Goal: Task Accomplishment & Management: Manage account settings

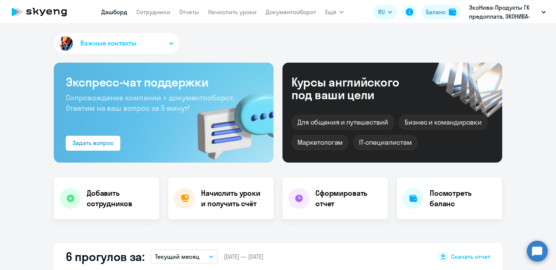
click at [154, 7] on app-menu-item-link "Сотрудники" at bounding box center [153, 11] width 34 height 9
click at [154, 11] on link "Сотрудники" at bounding box center [153, 11] width 34 height 7
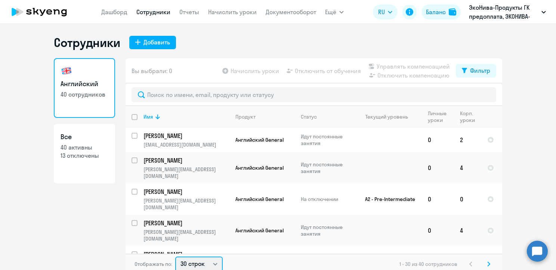
scroll to position [1, 0]
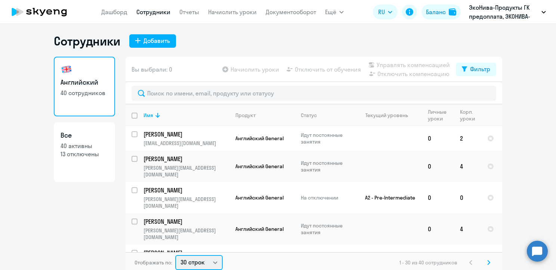
click at [204, 264] on select "30 строк 50 строк 100 строк" at bounding box center [198, 263] width 47 height 15
select select "50"
click at [175, 256] on select "30 строк 50 строк 100 строк" at bounding box center [198, 263] width 47 height 15
click at [149, 116] on div "Имя" at bounding box center [148, 115] width 10 height 7
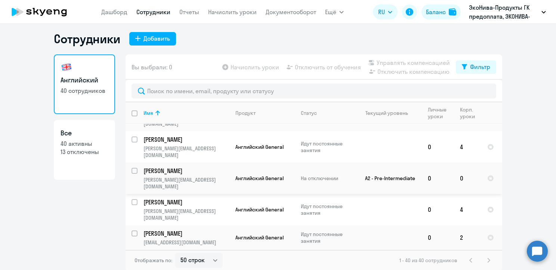
scroll to position [4, 0]
click at [234, 12] on link "Начислить уроки" at bounding box center [232, 11] width 49 height 7
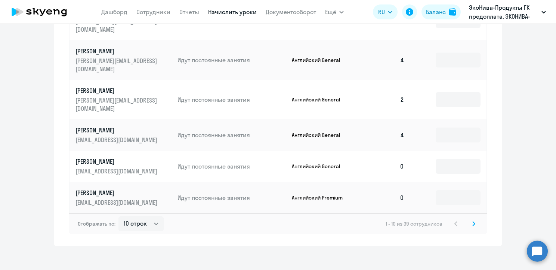
scroll to position [432, 0]
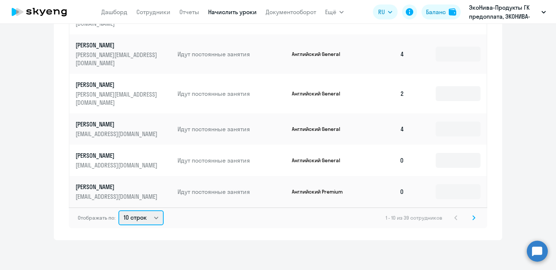
click at [146, 214] on select "10 строк 30 строк 50 строк" at bounding box center [140, 218] width 45 height 15
select select "50"
click at [118, 211] on select "10 строк 30 строк 50 строк" at bounding box center [140, 218] width 45 height 15
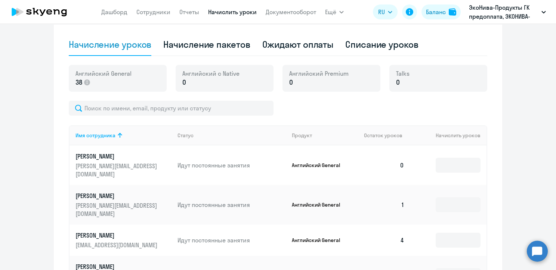
scroll to position [161, 0]
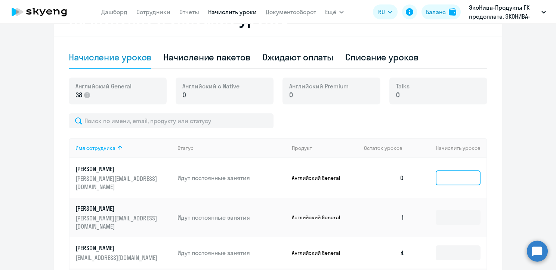
click at [439, 177] on input at bounding box center [458, 178] width 45 height 15
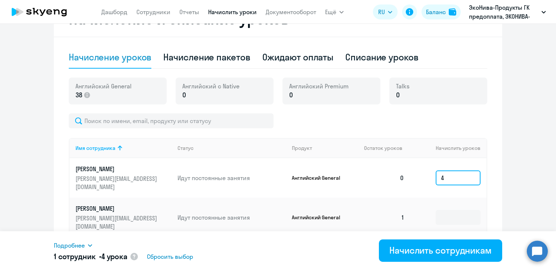
type input "4"
click at [443, 210] on td at bounding box center [448, 218] width 76 height 40
click at [439, 215] on input at bounding box center [458, 217] width 45 height 15
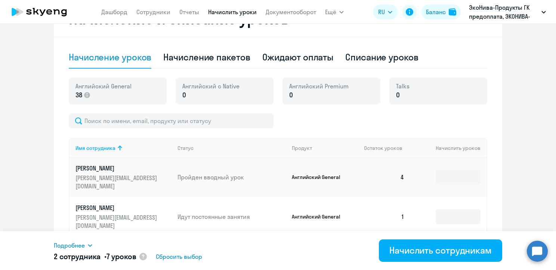
scroll to position [112, 0]
type input "3"
click at [436, 211] on input at bounding box center [458, 216] width 45 height 15
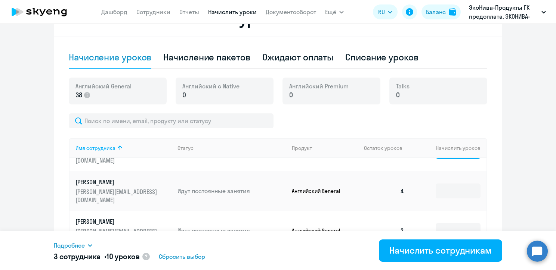
scroll to position [187, 0]
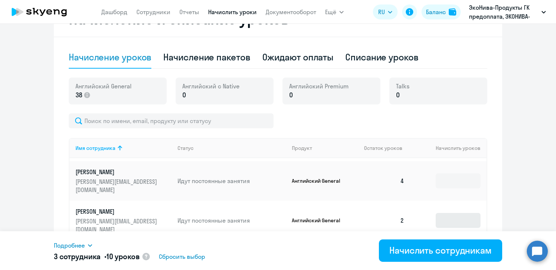
type input "3"
click at [436, 218] on input at bounding box center [458, 220] width 45 height 15
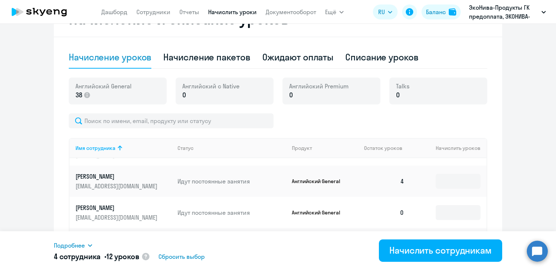
scroll to position [299, 0]
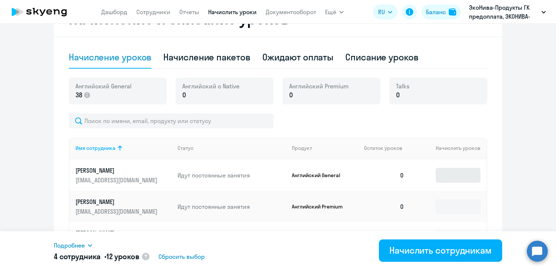
type input "2"
click at [437, 183] on input at bounding box center [458, 175] width 45 height 15
type input "4"
click at [436, 214] on input at bounding box center [458, 206] width 45 height 15
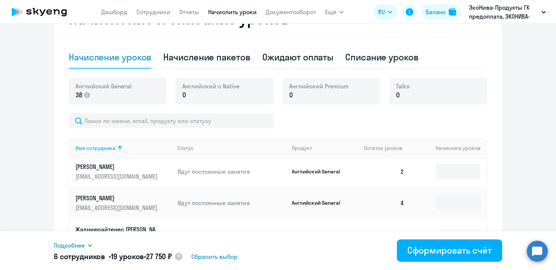
scroll to position [374, 0]
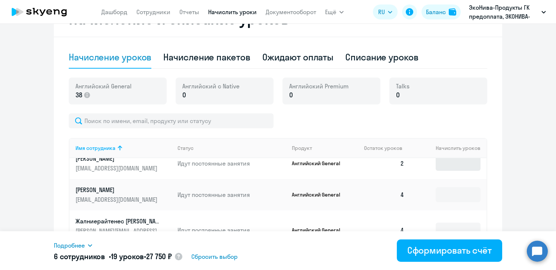
type input "3"
click at [436, 171] on input at bounding box center [458, 163] width 45 height 15
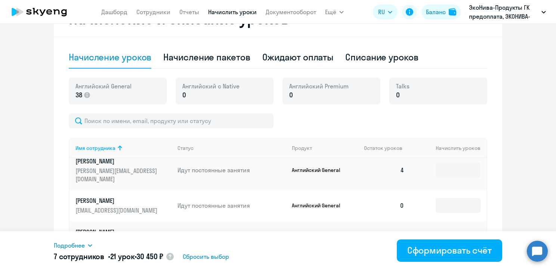
scroll to position [523, 0]
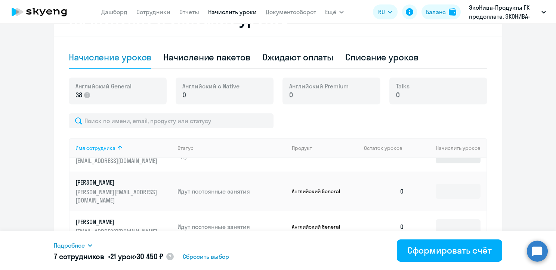
type input "2"
click at [436, 164] on input at bounding box center [458, 156] width 45 height 15
type input "4"
click at [438, 199] on input at bounding box center [458, 191] width 45 height 15
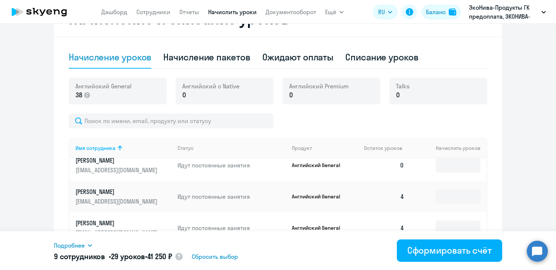
scroll to position [598, 0]
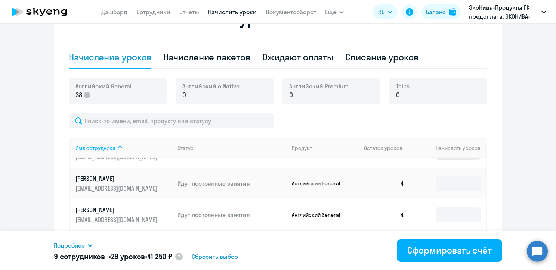
type input "4"
click at [436, 160] on input at bounding box center [458, 152] width 45 height 15
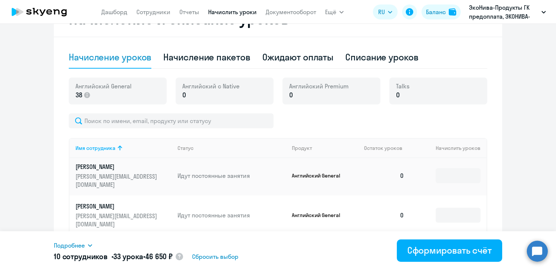
scroll to position [710, 0]
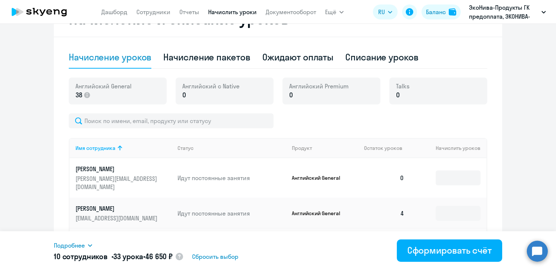
type input "4"
click at [436, 146] on input at bounding box center [458, 138] width 45 height 15
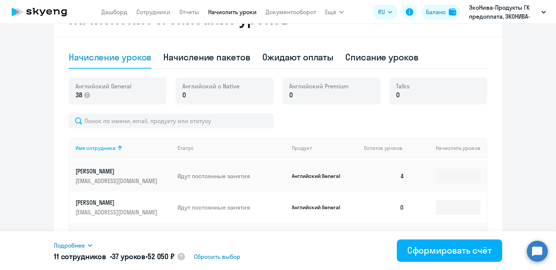
type input "4"
click at [437, 148] on input at bounding box center [458, 140] width 45 height 15
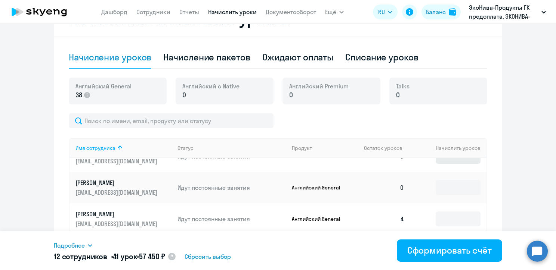
scroll to position [822, 0]
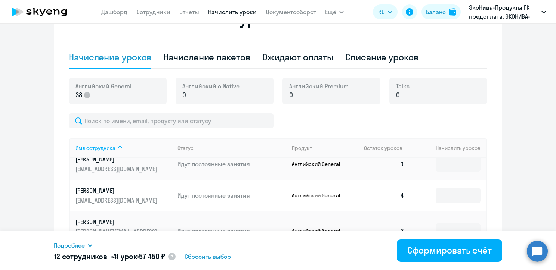
type input "4"
click at [436, 140] on input at bounding box center [458, 133] width 45 height 15
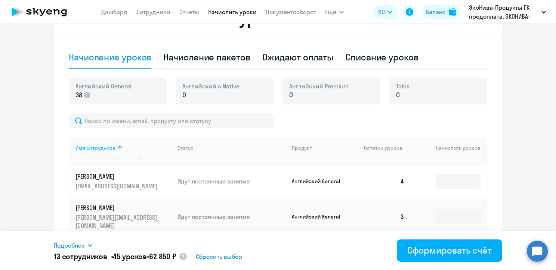
scroll to position [859, 0]
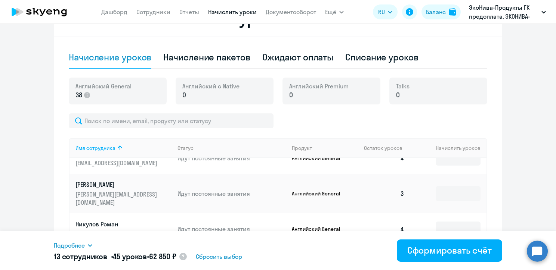
type input "4"
click at [436, 134] on input at bounding box center [458, 127] width 45 height 15
type input "4"
click at [438, 13] on div "Баланс" at bounding box center [436, 11] width 20 height 9
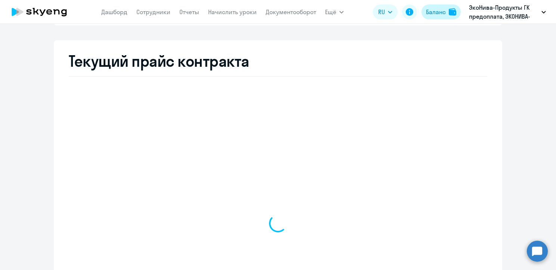
scroll to position [296, 0]
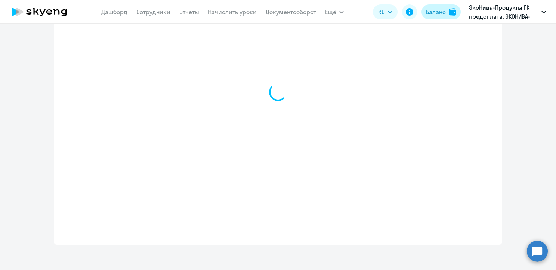
select select "english_adult_not_native_speaker"
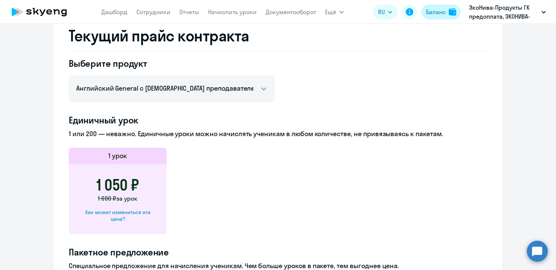
click at [436, 11] on div "Баланс" at bounding box center [436, 11] width 20 height 9
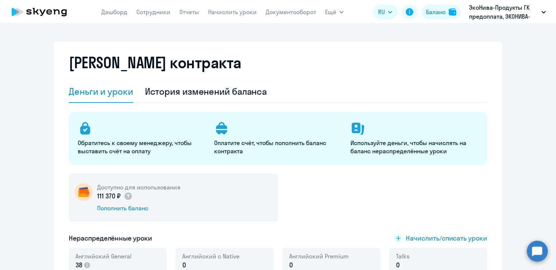
scroll to position [0, 0]
click at [417, 241] on span "Начислить/списать уроки" at bounding box center [446, 239] width 81 height 10
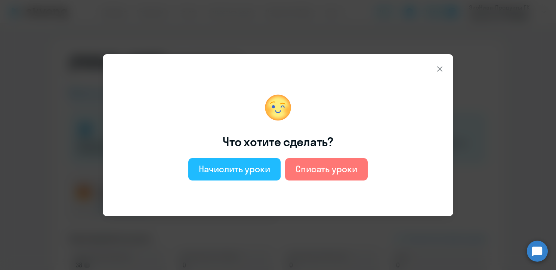
click at [241, 167] on div "Начислить уроки" at bounding box center [234, 169] width 71 height 12
select select "english_adult_not_native_speaker"
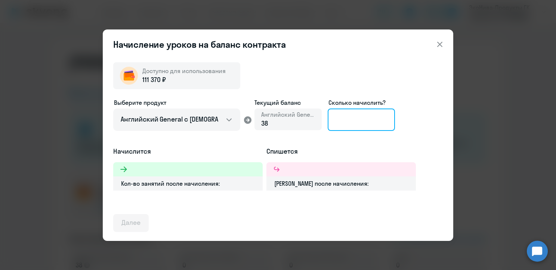
click at [343, 115] on input at bounding box center [361, 120] width 67 height 22
type input "4"
type input "80"
drag, startPoint x: 346, startPoint y: 121, endPoint x: 323, endPoint y: 121, distance: 22.8
click at [323, 121] on div "Выберите продукт Английский General с русскоговорящим преподавателем Английский…" at bounding box center [277, 122] width 329 height 49
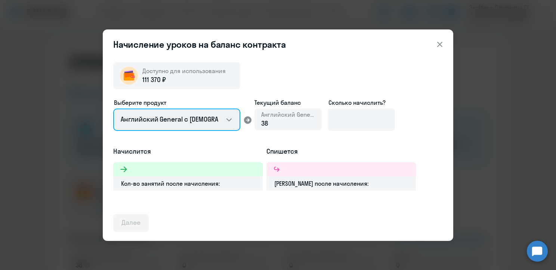
click at [209, 121] on select "Английский General с [DEMOGRAPHIC_DATA] преподавателем Английский General с [DE…" at bounding box center [176, 120] width 127 height 22
select select "english_adult_not_native_speaker_premium"
click at [113, 109] on select "Английский General с [DEMOGRAPHIC_DATA] преподавателем Английский General с [DE…" at bounding box center [176, 120] width 127 height 22
click at [212, 123] on select "Английский General с [DEMOGRAPHIC_DATA] преподавателем Английский General с [DE…" at bounding box center [176, 120] width 127 height 22
click at [113, 109] on select "Английский General с [DEMOGRAPHIC_DATA] преподавателем Английский General с [DE…" at bounding box center [176, 120] width 127 height 22
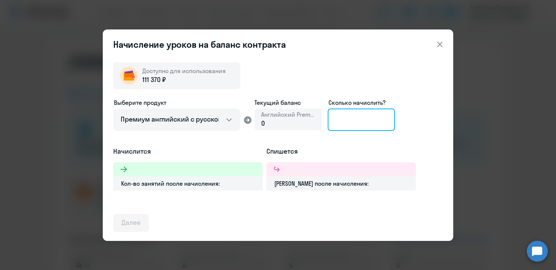
click at [352, 118] on input at bounding box center [361, 120] width 67 height 22
type input "3"
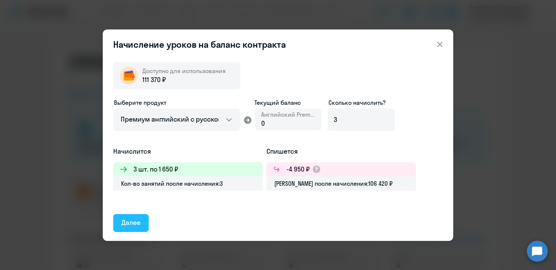
click at [136, 222] on div "Далее" at bounding box center [130, 223] width 19 height 10
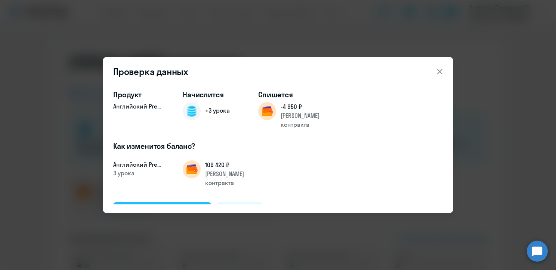
click at [172, 206] on div "Подтвердить и начислить" at bounding box center [161, 211] width 81 height 10
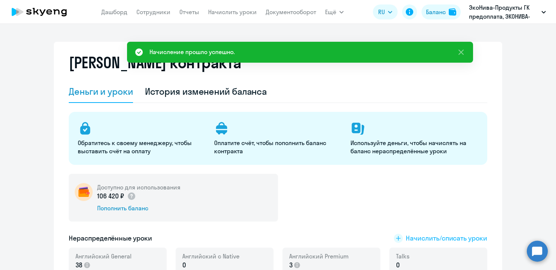
click at [415, 240] on span "Начислить/списать уроки" at bounding box center [446, 239] width 81 height 10
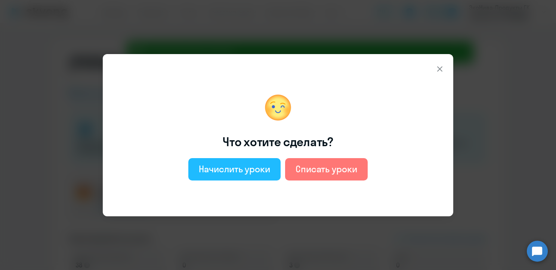
click at [257, 168] on div "Начислить уроки" at bounding box center [234, 169] width 71 height 12
select select "english_adult_not_native_speaker"
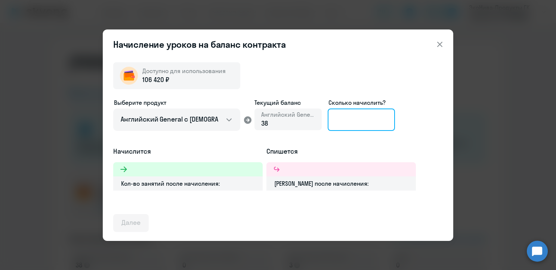
click at [357, 121] on input at bounding box center [361, 120] width 67 height 22
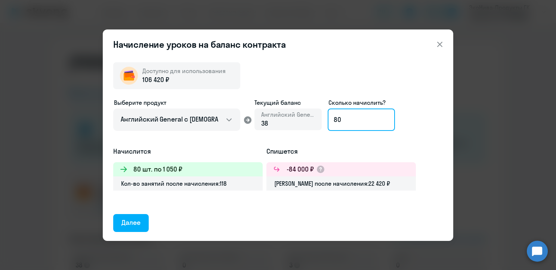
drag, startPoint x: 336, startPoint y: 118, endPoint x: 332, endPoint y: 118, distance: 4.5
click at [332, 118] on input "80" at bounding box center [361, 120] width 67 height 22
type input "9"
type input "101"
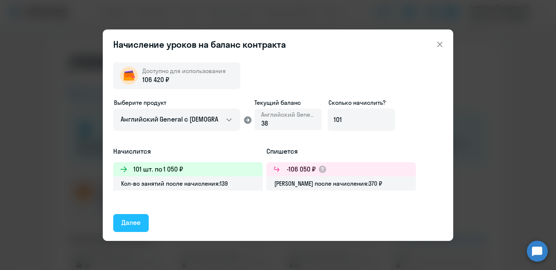
click at [123, 223] on div "Далее" at bounding box center [130, 223] width 19 height 10
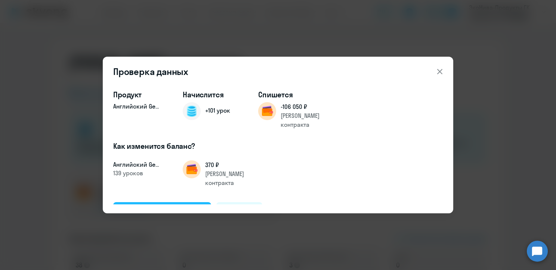
click at [179, 206] on div "Подтвердить и начислить" at bounding box center [161, 211] width 81 height 10
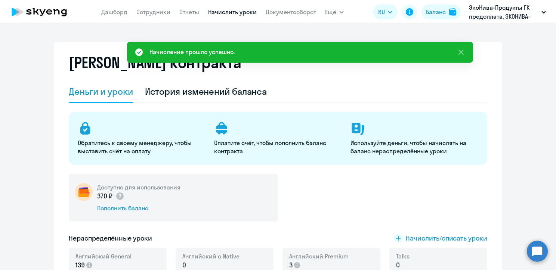
click at [226, 12] on link "Начислить уроки" at bounding box center [232, 11] width 49 height 7
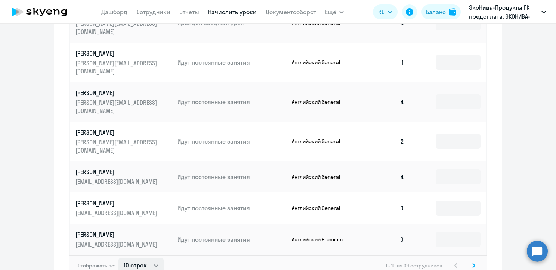
scroll to position [432, 0]
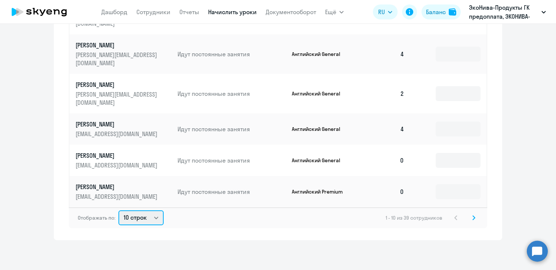
click at [145, 214] on select "10 строк 30 строк 50 строк" at bounding box center [140, 218] width 45 height 15
select select "50"
click at [118, 211] on select "10 строк 30 строк 50 строк" at bounding box center [140, 218] width 45 height 15
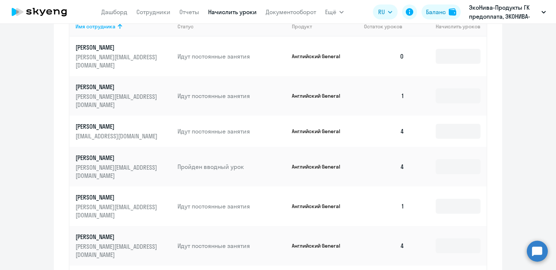
scroll to position [245, 0]
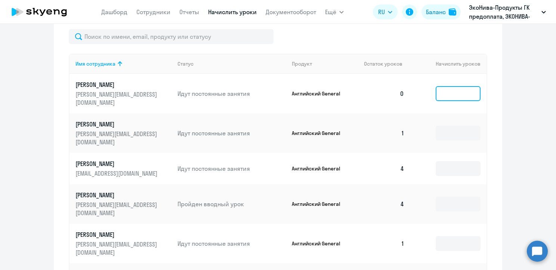
click at [439, 96] on input at bounding box center [458, 93] width 45 height 15
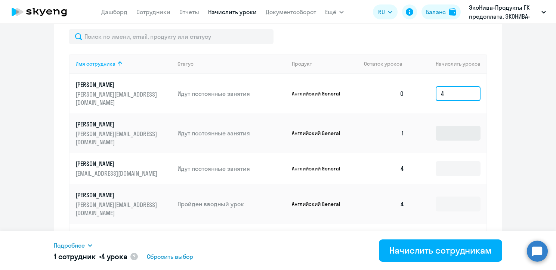
type input "4"
click at [443, 130] on input at bounding box center [458, 133] width 45 height 15
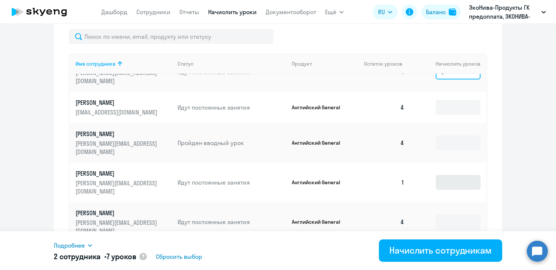
scroll to position [75, 0]
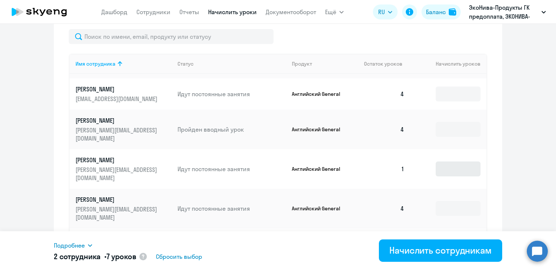
type input "3"
click at [436, 166] on input at bounding box center [458, 169] width 45 height 15
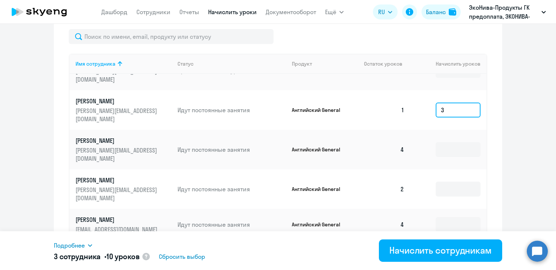
scroll to position [149, 0]
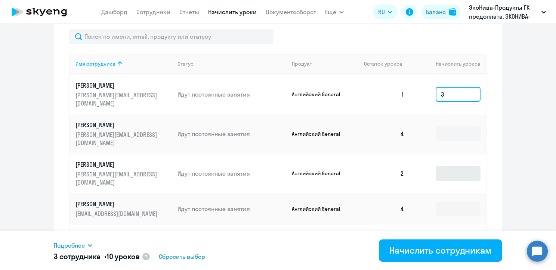
type input "3"
click at [436, 171] on input at bounding box center [458, 173] width 45 height 15
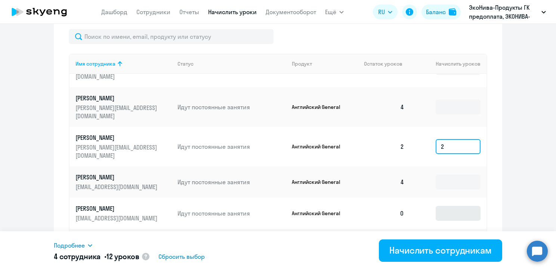
scroll to position [224, 0]
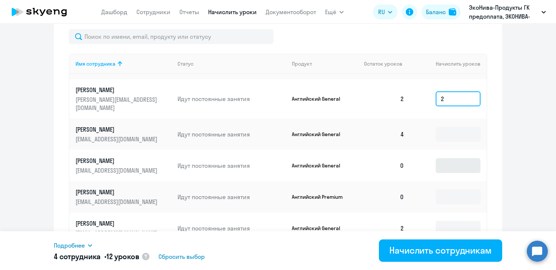
type input "2"
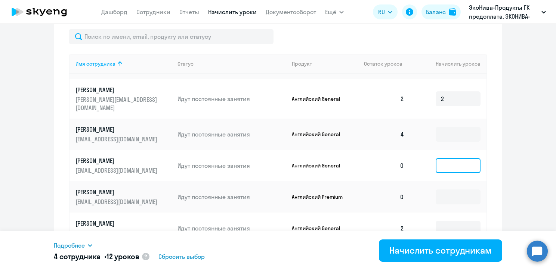
click at [436, 173] on input at bounding box center [458, 165] width 45 height 15
type input "4"
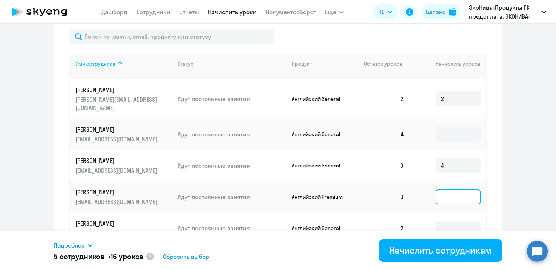
click at [436, 205] on input at bounding box center [458, 197] width 45 height 15
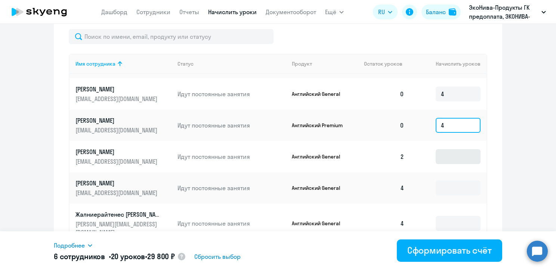
scroll to position [299, 0]
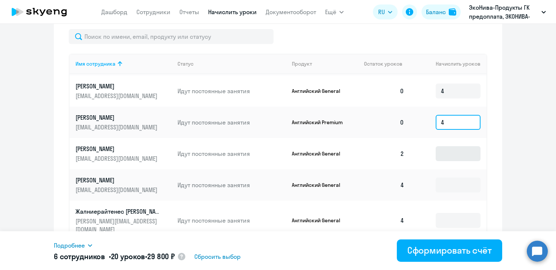
type input "4"
click at [441, 161] on input at bounding box center [458, 153] width 45 height 15
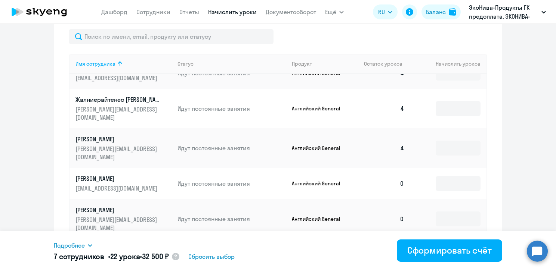
scroll to position [448, 0]
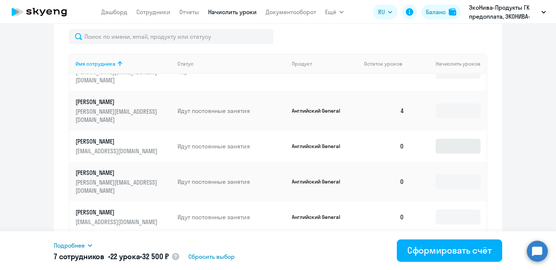
type input "2"
click at [438, 154] on input at bounding box center [458, 146] width 45 height 15
type input "4"
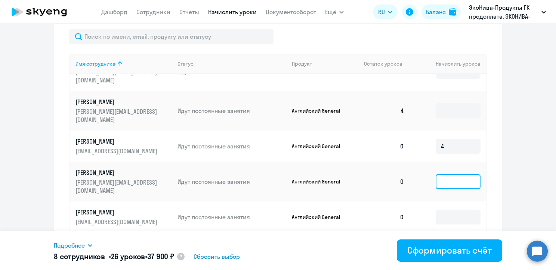
click at [436, 189] on input at bounding box center [458, 181] width 45 height 15
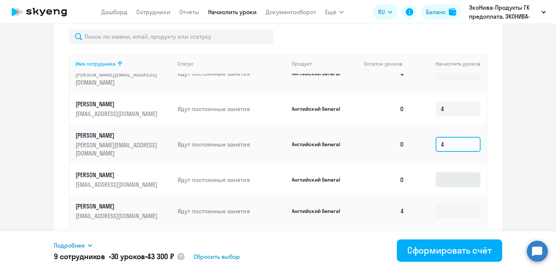
scroll to position [523, 0]
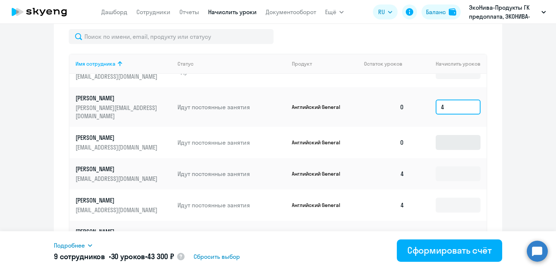
type input "4"
click at [436, 150] on input at bounding box center [458, 142] width 45 height 15
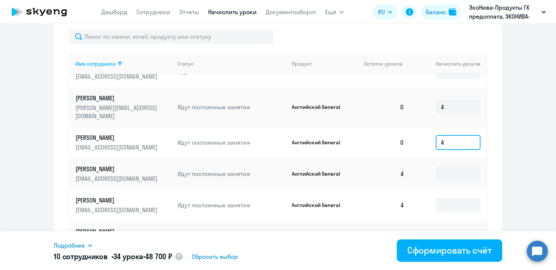
scroll to position [598, 0]
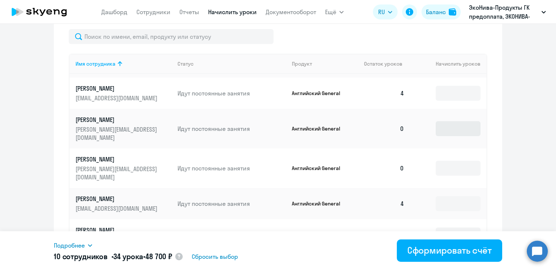
type input "4"
click at [436, 136] on input at bounding box center [458, 128] width 45 height 15
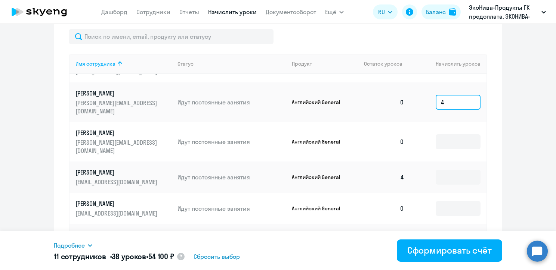
scroll to position [672, 0]
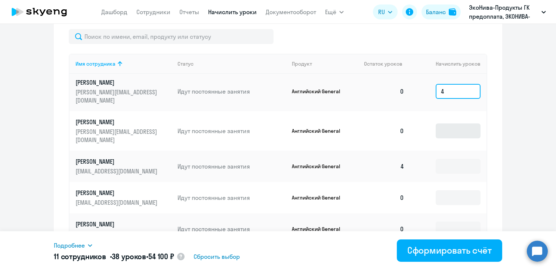
type input "4"
click at [436, 139] on input at bounding box center [458, 131] width 45 height 15
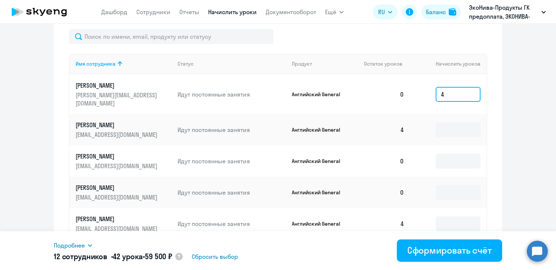
scroll to position [747, 0]
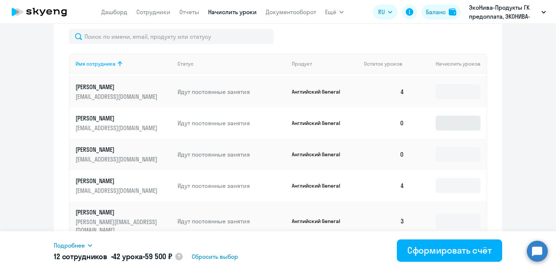
type input "4"
click at [436, 131] on input at bounding box center [458, 123] width 45 height 15
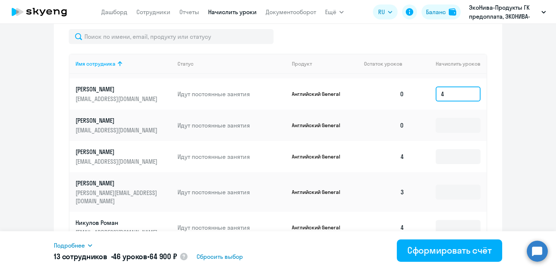
scroll to position [822, 0]
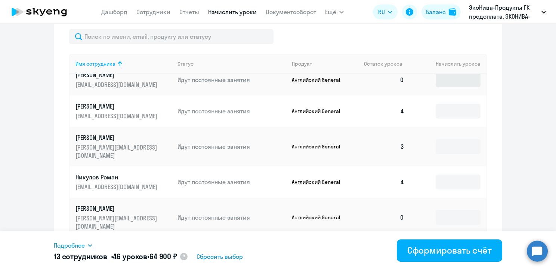
type input "4"
click at [440, 87] on input at bounding box center [458, 79] width 45 height 15
type input "4"
click at [436, 154] on input at bounding box center [458, 146] width 45 height 15
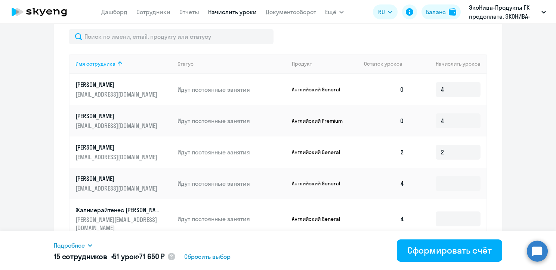
scroll to position [299, 0]
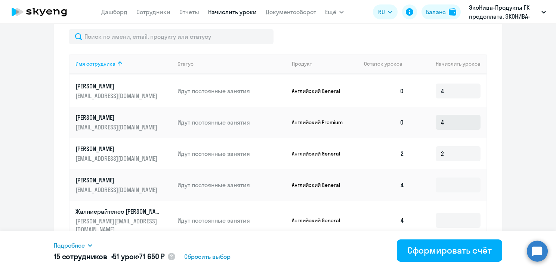
type input "1"
drag, startPoint x: 439, startPoint y: 143, endPoint x: 417, endPoint y: 143, distance: 22.0
click at [417, 138] on td "4" at bounding box center [448, 122] width 76 height 31
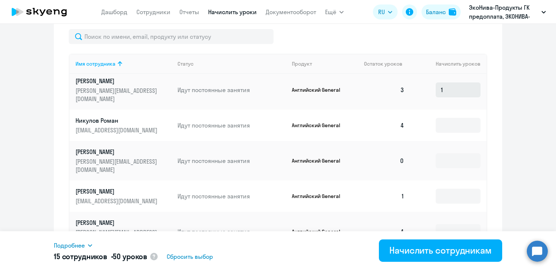
scroll to position [934, 0]
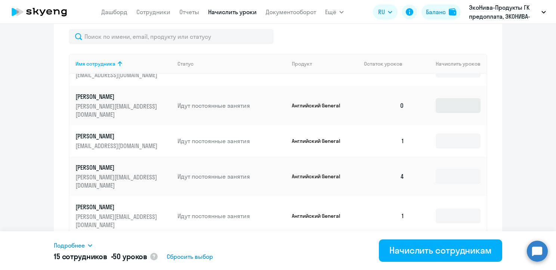
type input "3"
click at [441, 113] on input at bounding box center [458, 105] width 45 height 15
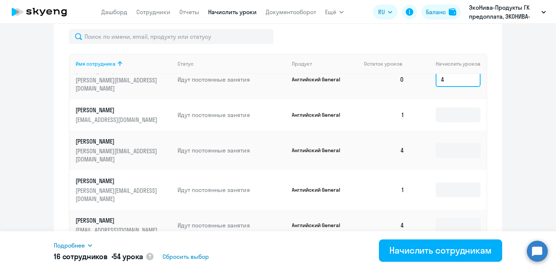
scroll to position [971, 0]
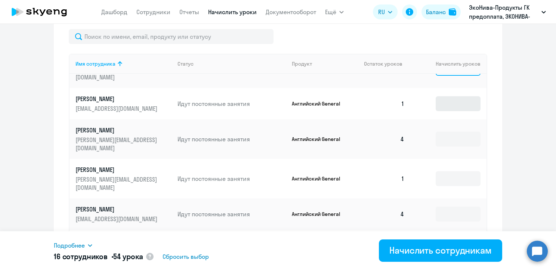
type input "4"
click at [438, 111] on input at bounding box center [458, 103] width 45 height 15
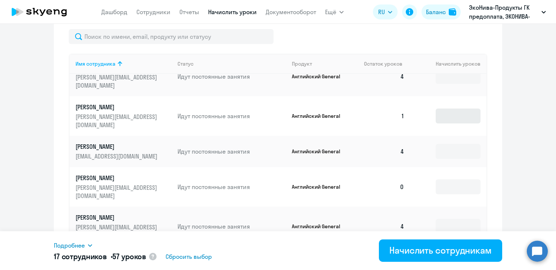
scroll to position [1046, 0]
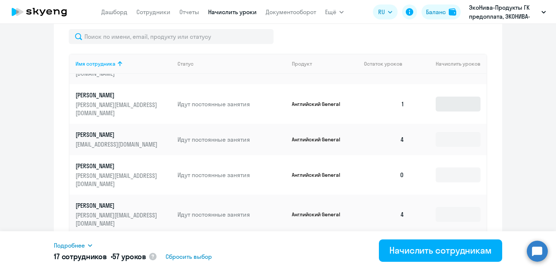
type input "3"
click at [436, 112] on input at bounding box center [458, 104] width 45 height 15
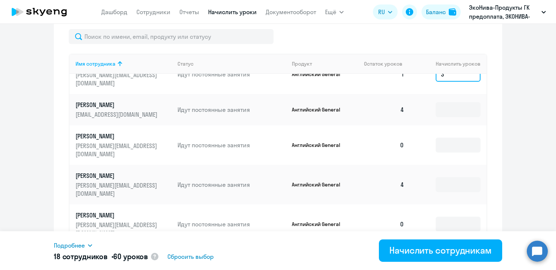
scroll to position [1121, 0]
type input "3"
click at [439, 153] on input at bounding box center [458, 145] width 45 height 15
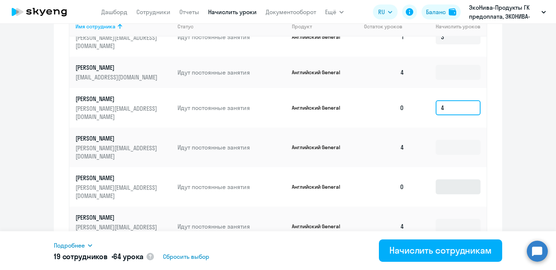
type input "4"
click at [439, 180] on input at bounding box center [458, 187] width 45 height 15
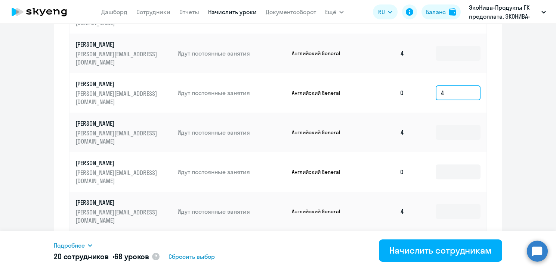
scroll to position [395, 0]
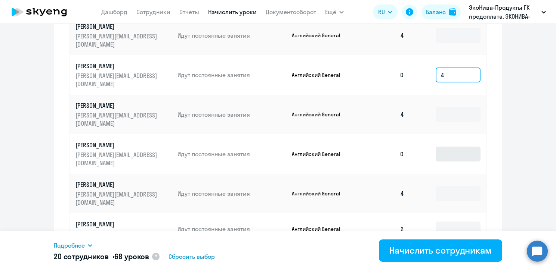
type input "4"
click at [436, 147] on input at bounding box center [458, 154] width 45 height 15
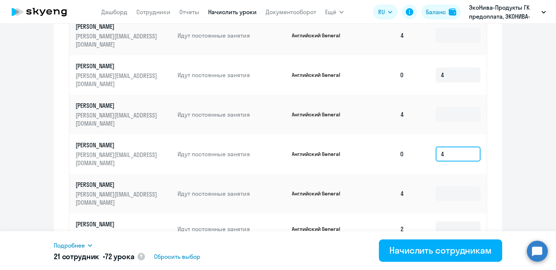
type input "4"
click at [439, 217] on td at bounding box center [448, 229] width 76 height 31
click at [439, 222] on input at bounding box center [458, 229] width 45 height 15
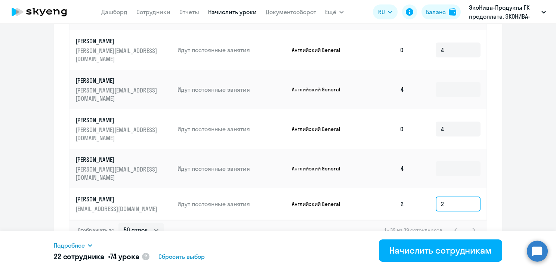
scroll to position [432, 0]
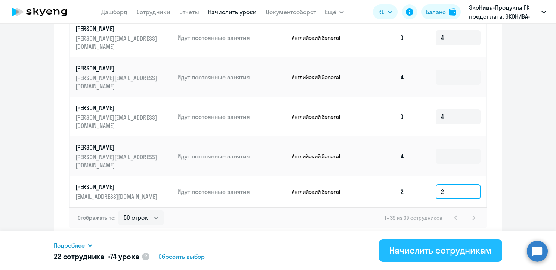
type input "2"
click at [427, 249] on div "Начислить сотрудникам" at bounding box center [440, 251] width 102 height 12
